Goal: Navigation & Orientation: Find specific page/section

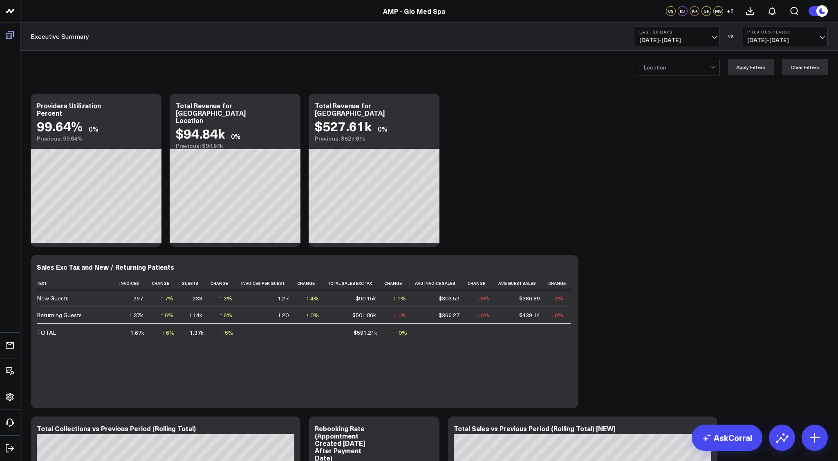
click at [11, 34] on icon at bounding box center [10, 35] width 8 height 8
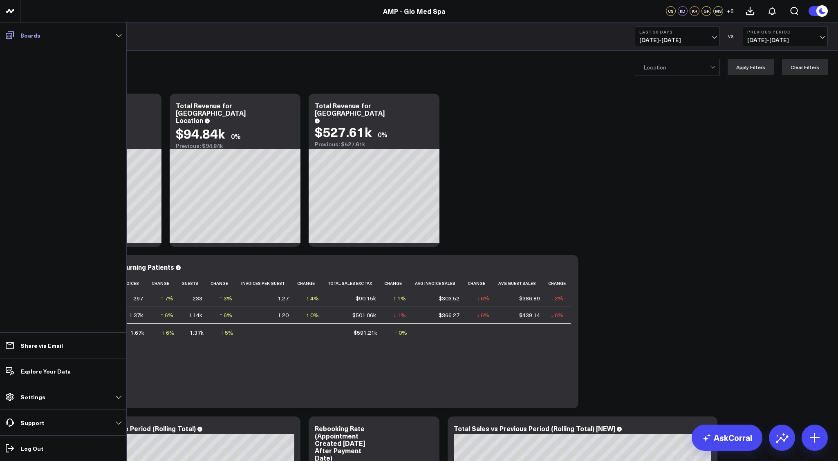
click at [118, 34] on link "Boards" at bounding box center [62, 35] width 121 height 15
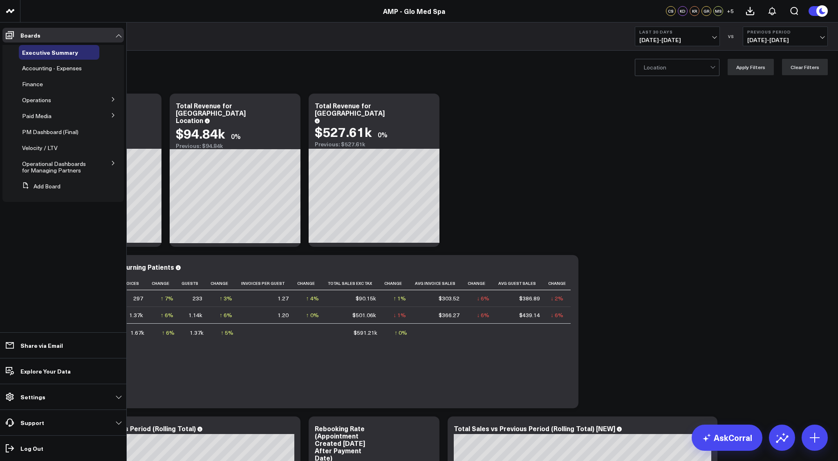
click at [113, 165] on icon at bounding box center [113, 163] width 5 height 5
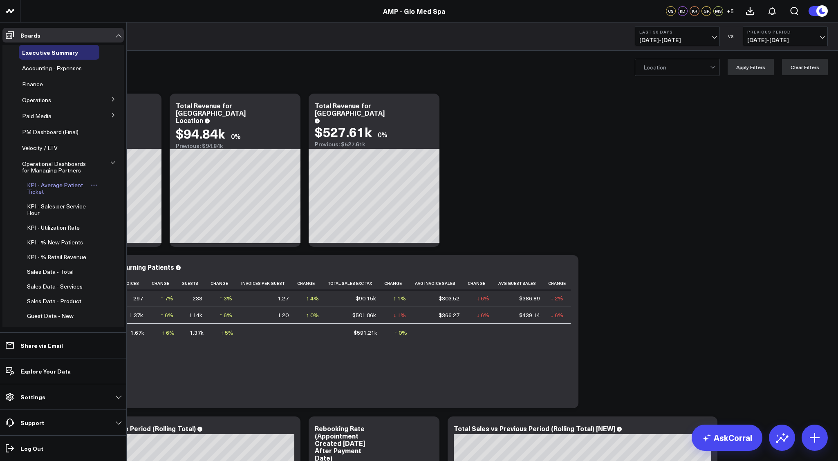
click at [54, 186] on span "KPI - Average Patient Ticket" at bounding box center [55, 188] width 56 height 14
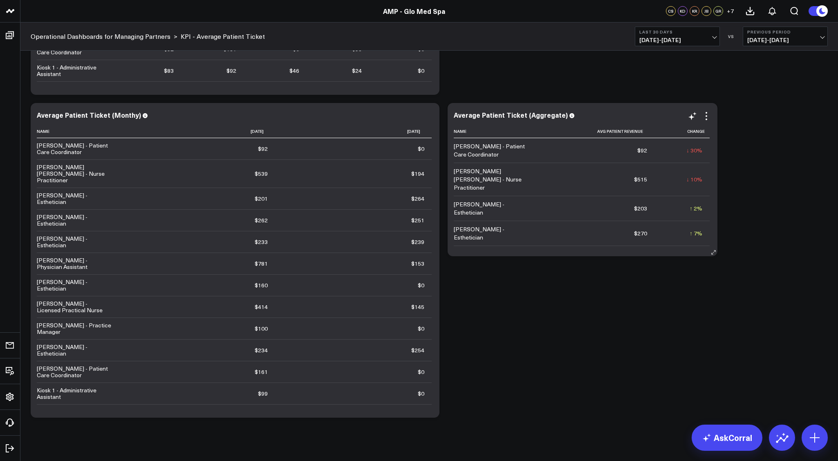
scroll to position [323, 0]
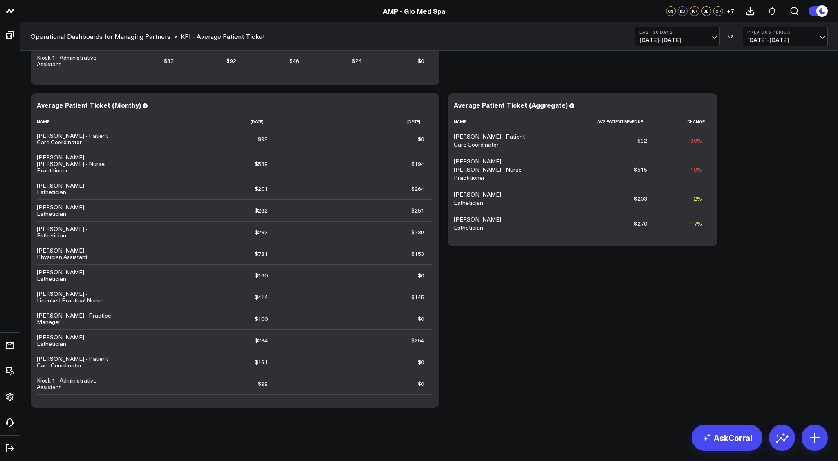
click at [415, 13] on link "AMP - Glo Med Spa" at bounding box center [414, 11] width 62 height 9
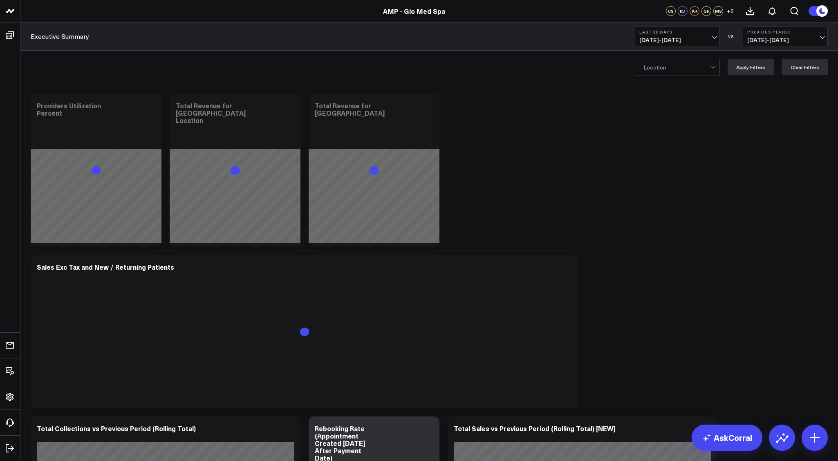
click at [698, 66] on div at bounding box center [676, 67] width 67 height 16
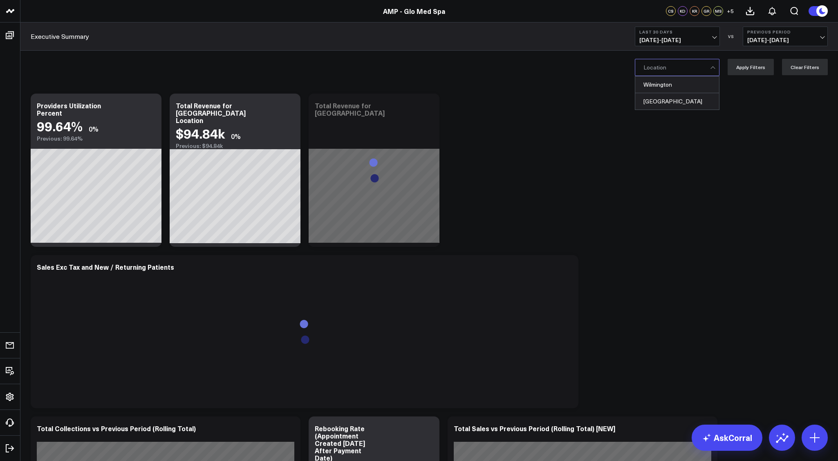
click at [570, 65] on div "2 results available. Use Up and Down to choose options, press Enter to select t…" at bounding box center [428, 67] width 817 height 33
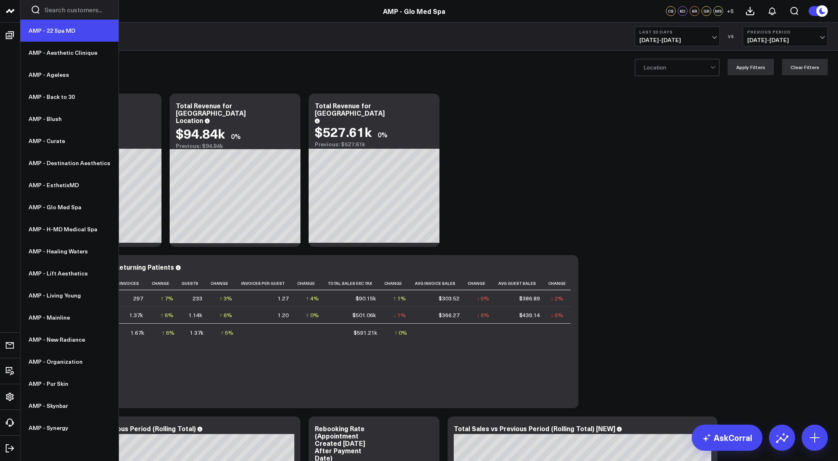
click at [55, 28] on link "AMP - 22 Spa MD" at bounding box center [69, 31] width 98 height 22
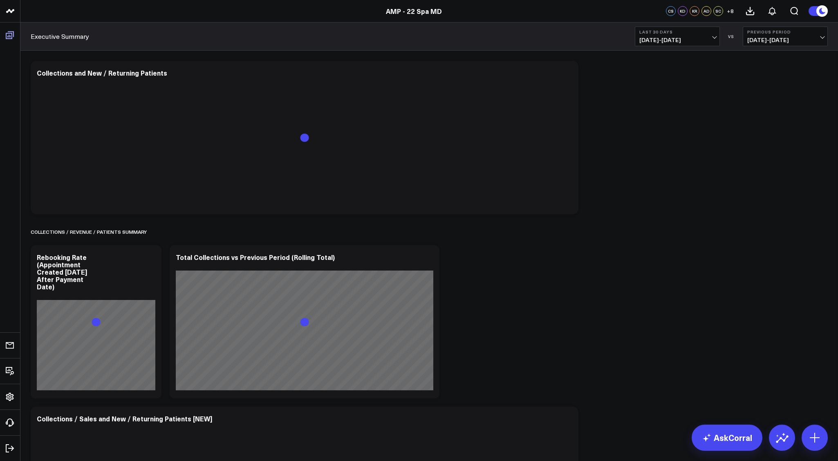
click at [9, 34] on icon at bounding box center [10, 35] width 10 height 10
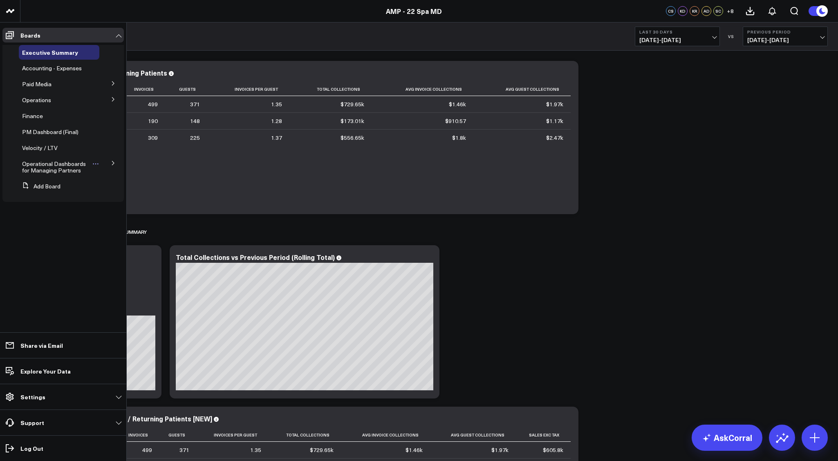
click at [47, 166] on span "Operational Dashboards for Managing Partners" at bounding box center [54, 167] width 64 height 14
click at [113, 163] on icon at bounding box center [113, 163] width 5 height 5
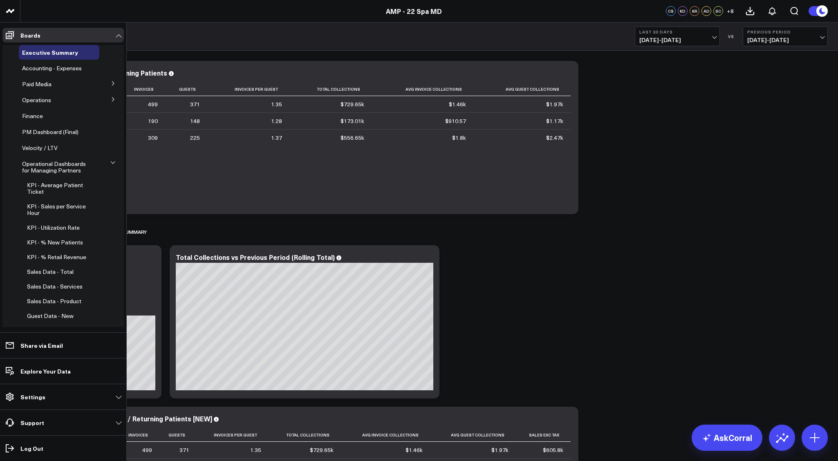
click at [113, 163] on button at bounding box center [113, 162] width 12 height 21
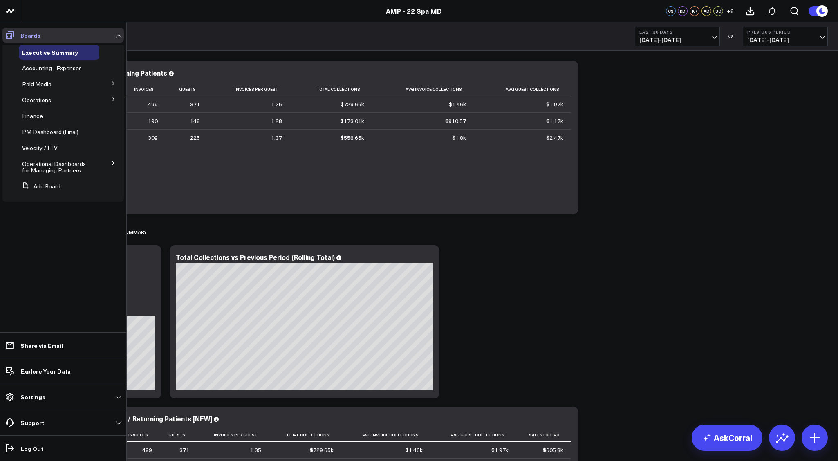
click at [117, 40] on link "Boards" at bounding box center [62, 35] width 121 height 15
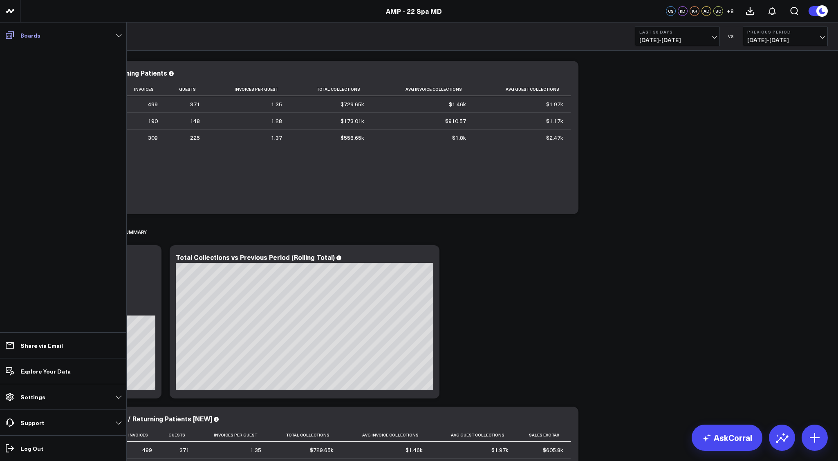
click at [121, 33] on link "Boards" at bounding box center [62, 35] width 121 height 15
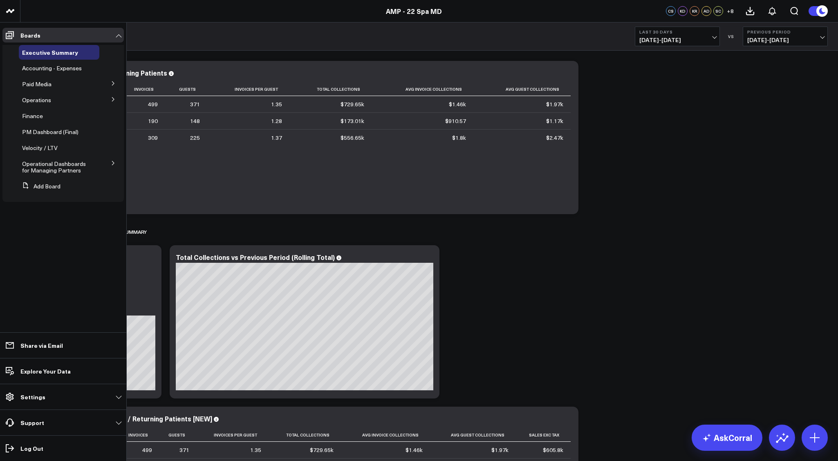
click at [113, 163] on icon at bounding box center [113, 163] width 5 height 5
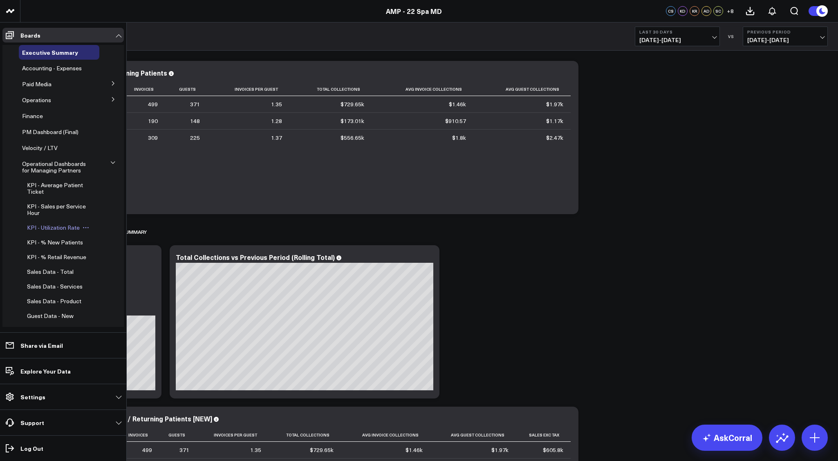
click at [54, 228] on span "KPI - Utilization Rate" at bounding box center [53, 228] width 53 height 8
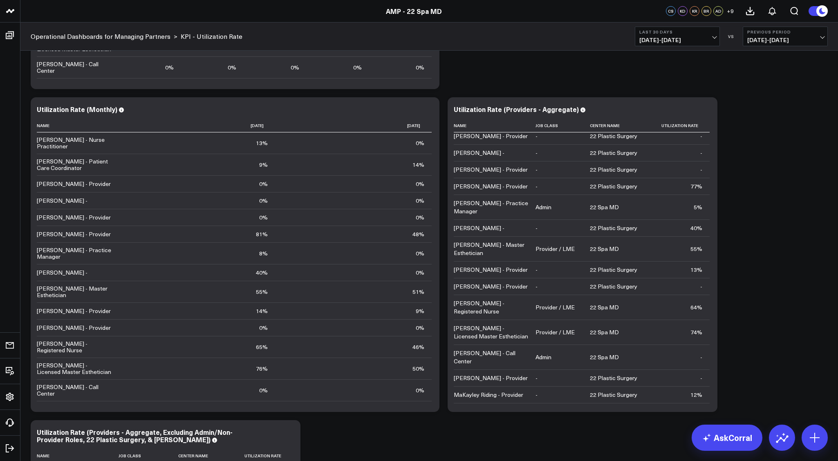
scroll to position [333, 0]
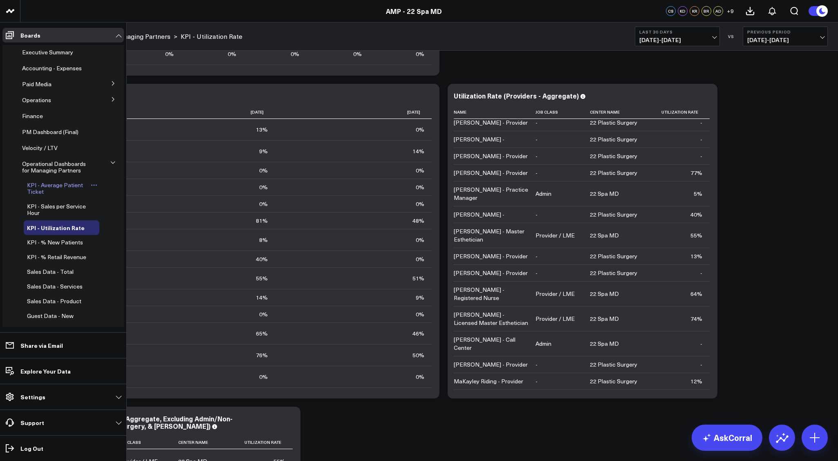
click at [54, 184] on span "KPI - Average Patient Ticket" at bounding box center [55, 188] width 56 height 14
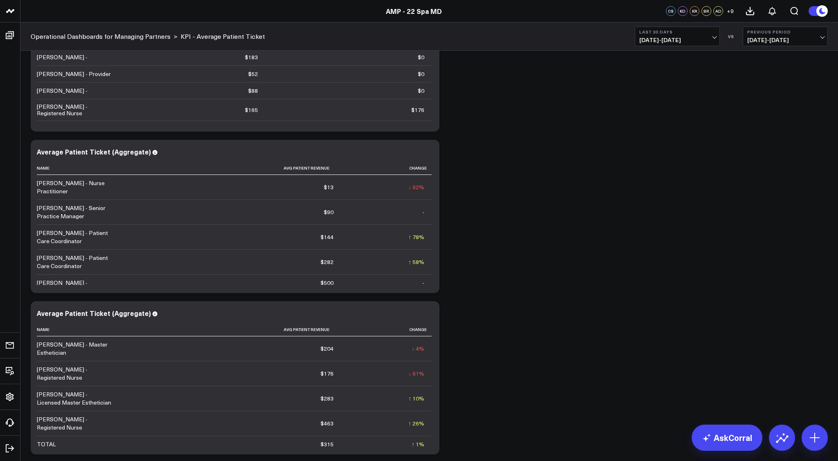
scroll to position [646, 0]
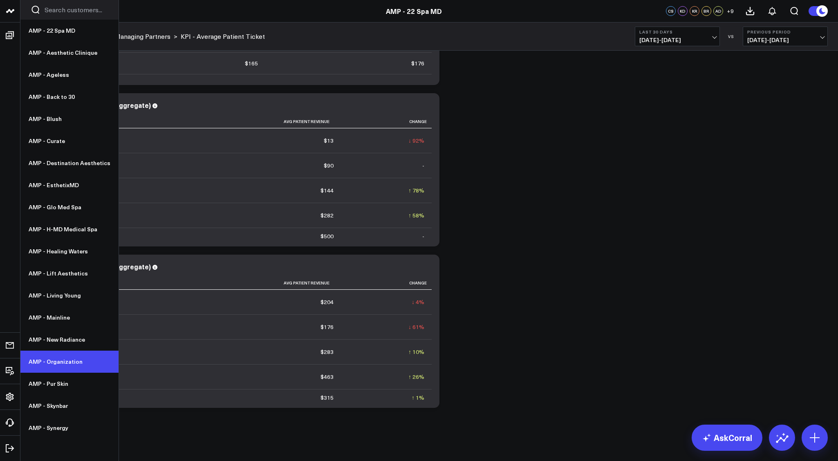
click at [54, 364] on link "AMP - Organization" at bounding box center [69, 362] width 98 height 22
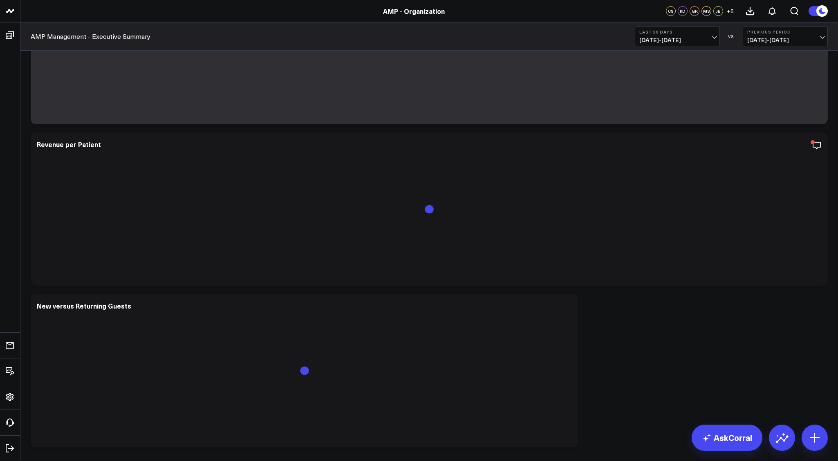
scroll to position [136, 0]
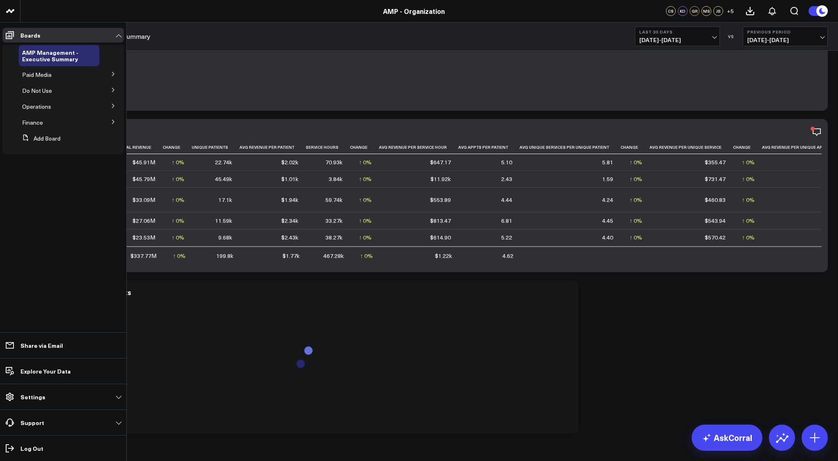
click at [113, 121] on icon at bounding box center [113, 122] width 2 height 4
click at [111, 103] on button at bounding box center [113, 105] width 21 height 12
click at [112, 74] on icon at bounding box center [113, 74] width 5 height 5
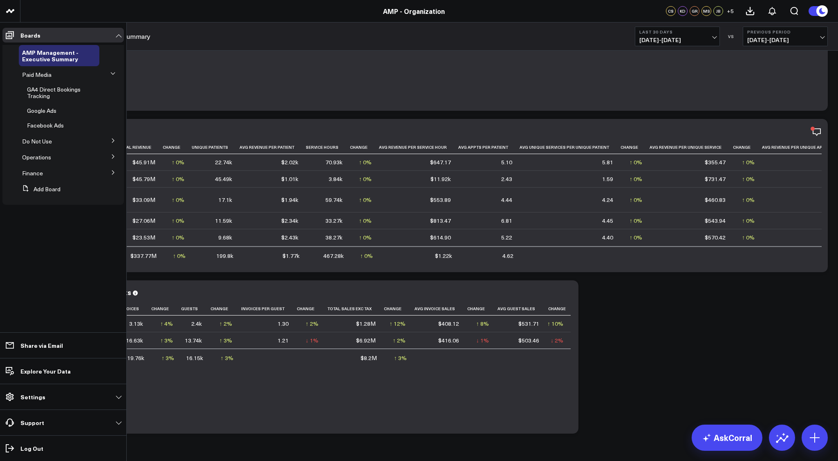
click at [115, 172] on icon at bounding box center [113, 172] width 5 height 5
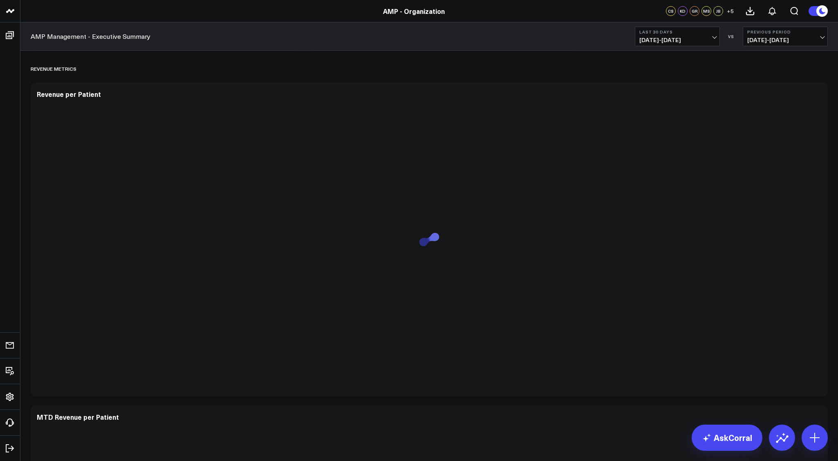
scroll to position [1566, 0]
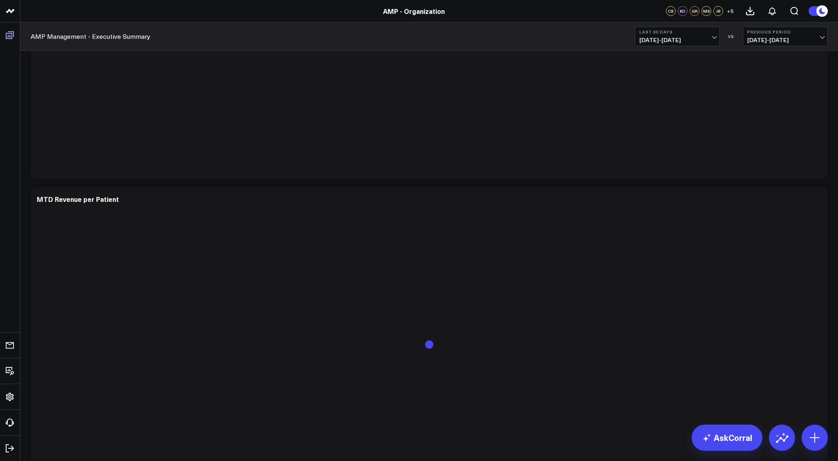
click at [8, 37] on icon at bounding box center [10, 35] width 8 height 8
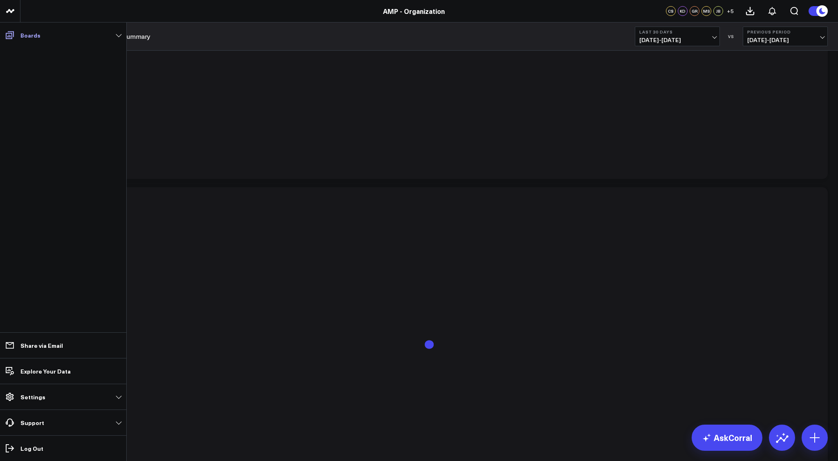
scroll to position [1825, 0]
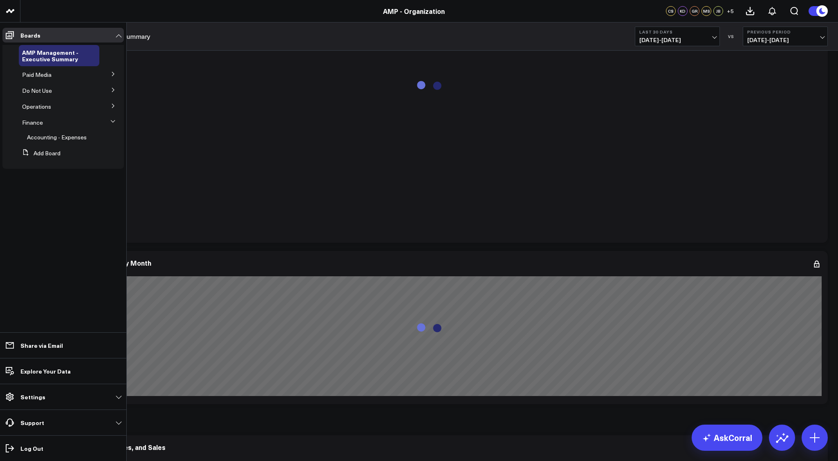
click at [113, 86] on button at bounding box center [113, 89] width 21 height 12
click at [113, 73] on icon at bounding box center [113, 74] width 2 height 4
click at [113, 74] on icon at bounding box center [113, 74] width 5 height 5
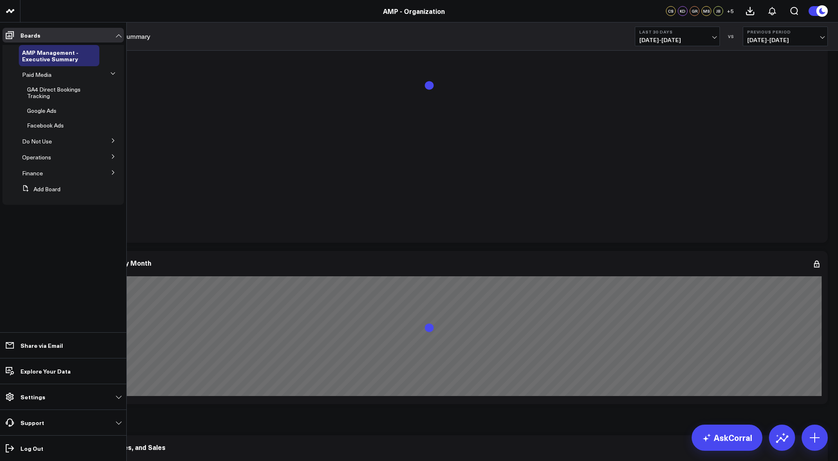
click at [114, 156] on icon at bounding box center [113, 156] width 2 height 4
click at [112, 139] on icon at bounding box center [113, 136] width 5 height 5
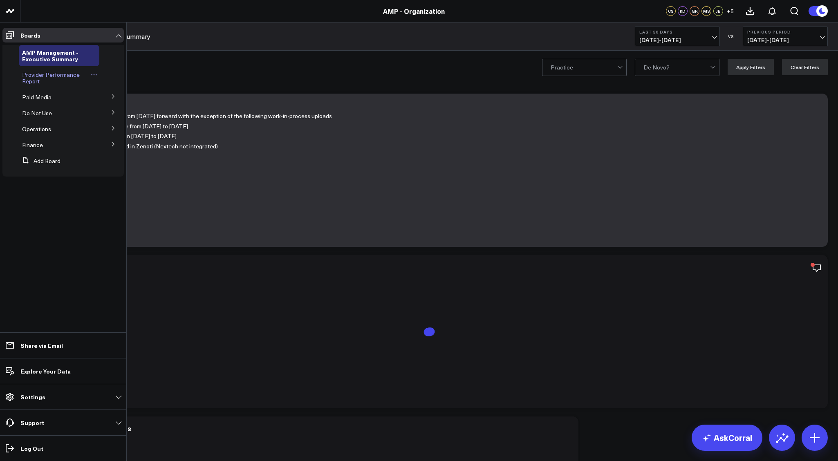
click at [50, 77] on span "Provider Performance Report" at bounding box center [51, 78] width 58 height 14
